Goal: Go to known website: Access a specific website the user already knows

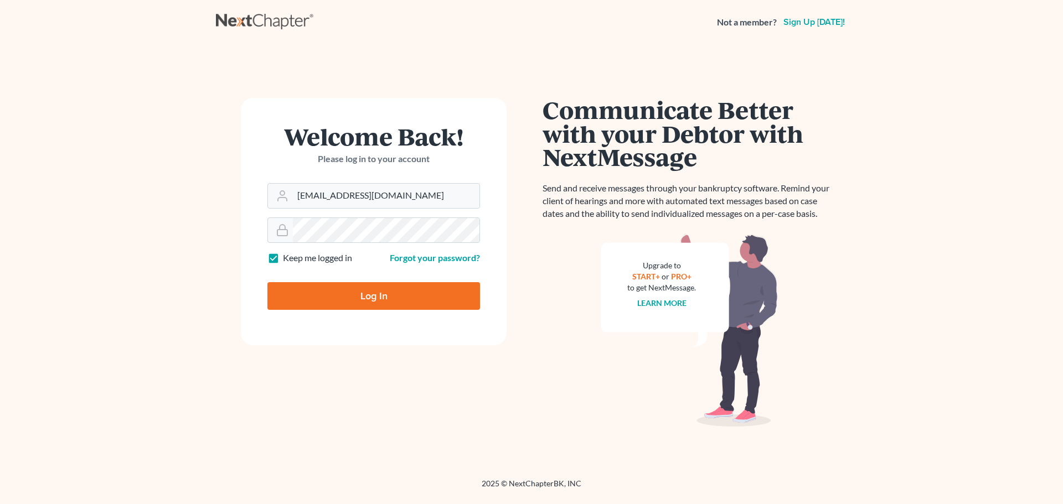
click at [425, 300] on input "Log In" at bounding box center [373, 296] width 213 height 28
type input "Thinking..."
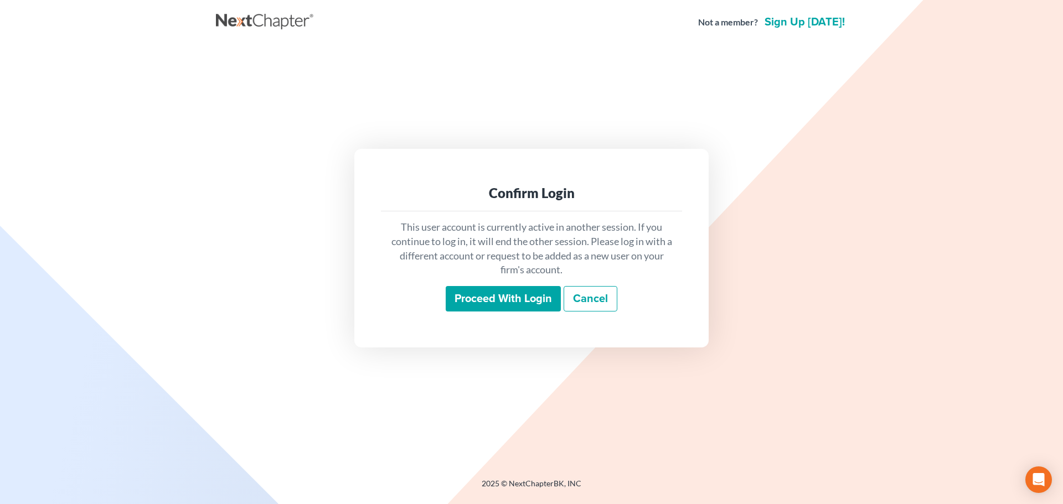
click at [501, 297] on input "Proceed with login" at bounding box center [503, 298] width 115 height 25
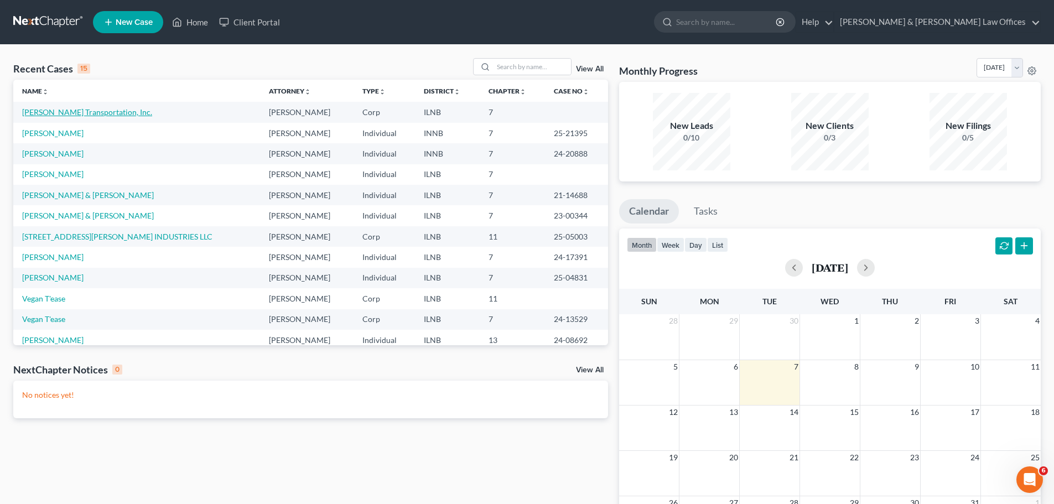
click at [70, 108] on link "JL Harris Transportation, Inc." at bounding box center [87, 111] width 130 height 9
